Goal: Information Seeking & Learning: Understand process/instructions

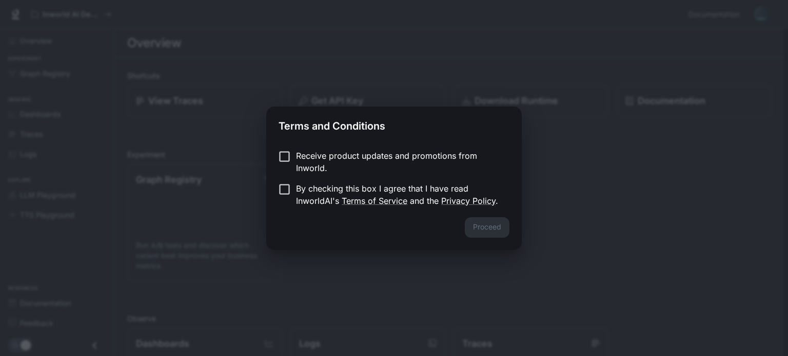
click at [604, 177] on div "Terms and Conditions Receive product updates and promotions from Inworld. By ch…" at bounding box center [394, 178] width 788 height 356
click at [509, 231] on button "Proceed" at bounding box center [487, 227] width 45 height 21
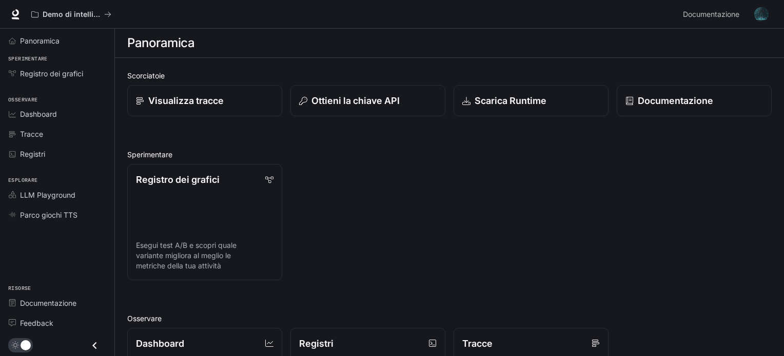
click at [416, 166] on div "Registro dei grafici Esegui test A/B e scopri quale variante migliora al meglio…" at bounding box center [445, 218] width 652 height 125
click at [692, 112] on link "Documentazione" at bounding box center [693, 101] width 156 height 32
